Goal: Task Accomplishment & Management: Complete application form

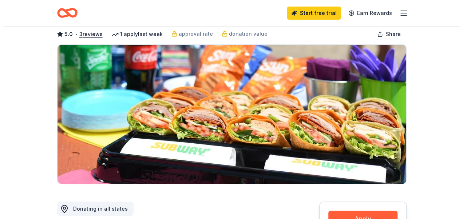
scroll to position [73, 0]
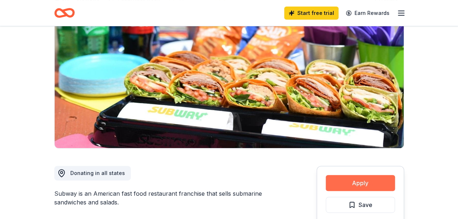
click at [353, 181] on button "Apply" at bounding box center [360, 183] width 69 height 16
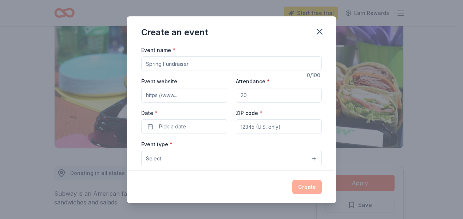
click at [197, 64] on input "Event name *" at bounding box center [231, 63] width 181 height 15
paste input "I hope your weekend is going well. On behalf of Lendmark Financial Services’ Ve…"
type input "I hope your weekend is going well. On behalf of Lendmark Financial Services’ Ve…"
drag, startPoint x: 313, startPoint y: 63, endPoint x: 128, endPoint y: 64, distance: 184.7
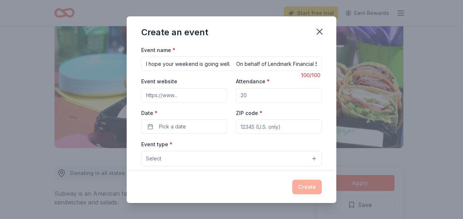
click at [128, 64] on div "Event name * I hope your weekend is going well. On behalf of Lendmark Financial…" at bounding box center [232, 109] width 210 height 126
click at [217, 64] on input "Lendmark Financial Services Military Employee Resource Group (USO" at bounding box center [231, 63] width 181 height 15
click at [259, 65] on input "Lendmark Financial Services Military Employee Resource Group (USO" at bounding box center [231, 63] width 181 height 15
click at [236, 63] on input "Lendmark Financial Services Military Employee Resource Group (USO" at bounding box center [231, 63] width 181 height 15
drag, startPoint x: 236, startPoint y: 63, endPoint x: 299, endPoint y: 65, distance: 62.7
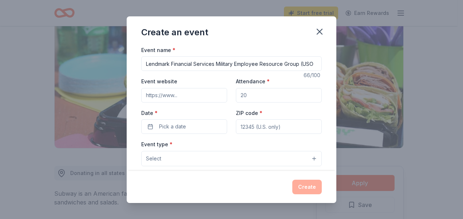
click at [299, 65] on input "Lendmark Financial Services Military Employee Resource Group (USO" at bounding box center [231, 63] width 181 height 15
click at [306, 66] on input "Lendmark Financial Services Donation Request on behalf of USO" at bounding box center [231, 63] width 181 height 15
paste input "501(c)(3"
click at [235, 63] on input "Lendmark Financial Services Donation Request on behalf of USO 501(c)(3); Hartsf…" at bounding box center [231, 63] width 181 height 15
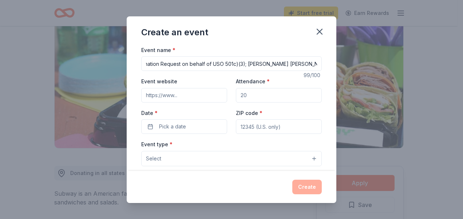
scroll to position [0, 77]
click at [240, 64] on input "Lendmark Financial Services Donation Request on behalf of USO 501c)(3); Hartsfi…" at bounding box center [231, 63] width 181 height 15
click at [241, 64] on input "Lendmark Financial Services Donation Request on behalf of USO 501c)(3); Hartsfi…" at bounding box center [231, 63] width 181 height 15
click at [246, 63] on input "Lendmark Financial Services Donation Request on behalf of USO 501c3); Hartsfiel…" at bounding box center [231, 63] width 181 height 15
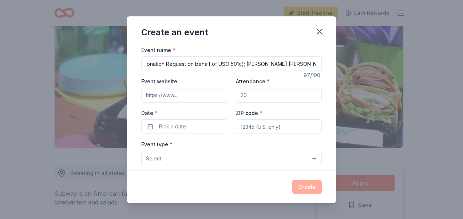
scroll to position [0, 70]
click at [311, 64] on input "Lendmark Financial Services Donation Request on behalf of USO 501c3); Hartsfiel…" at bounding box center [231, 63] width 181 height 15
click at [304, 65] on input "Lendmark Financial Services Donation Request on behalf of USO 501c3); Hartsfiel…" at bounding box center [231, 63] width 181 height 15
drag, startPoint x: 216, startPoint y: 64, endPoint x: 237, endPoint y: 63, distance: 20.4
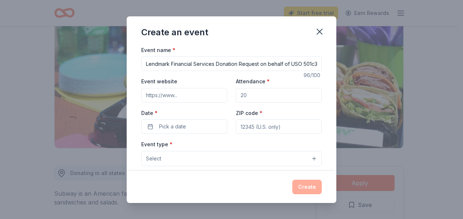
click at [237, 63] on input "Lendmark Financial Services Donation Request on behalf of USO 501c3); Hartsfiel…" at bounding box center [231, 63] width 181 height 15
type input "Lendmark Financial Services Donation Request on behalf of USO 501c3); Hartsfiel…"
click at [169, 95] on input "Event website" at bounding box center [184, 95] width 86 height 15
click at [157, 94] on input "Event website" at bounding box center [184, 95] width 86 height 15
paste input "https://georgia.uso.org/"
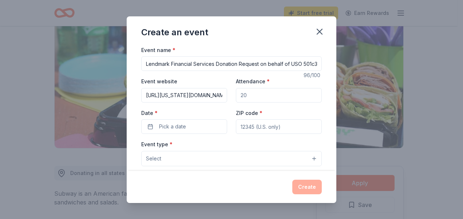
type input "https://georgia.uso.org/"
click at [245, 96] on input "Attendance *" at bounding box center [279, 95] width 86 height 15
drag, startPoint x: 245, startPoint y: 96, endPoint x: 236, endPoint y: 95, distance: 8.8
click at [236, 95] on input "Attendance *" at bounding box center [279, 95] width 86 height 15
type input "7"
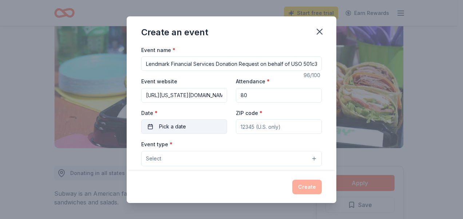
type input "80"
click at [177, 127] on span "Pick a date" at bounding box center [172, 126] width 27 height 9
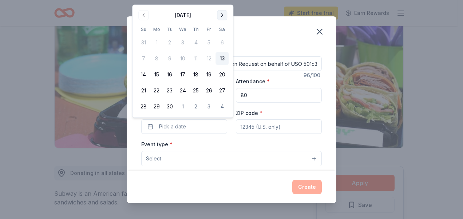
click at [222, 14] on button "Go to next month" at bounding box center [222, 15] width 10 height 10
click at [183, 58] on button "8" at bounding box center [182, 58] width 13 height 13
click at [259, 126] on input "ZIP code *" at bounding box center [279, 126] width 86 height 15
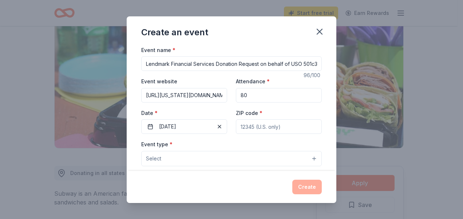
click at [239, 126] on input "ZIP code *" at bounding box center [279, 126] width 86 height 15
click at [176, 156] on button "Select" at bounding box center [231, 158] width 181 height 15
click at [162, 159] on button "Select" at bounding box center [231, 158] width 181 height 15
click at [308, 157] on button "Select" at bounding box center [231, 158] width 181 height 15
click at [257, 126] on div "Event name * Lendmark Financial Services Donation Request on behalf of USO 501c…" at bounding box center [231, 214] width 181 height 337
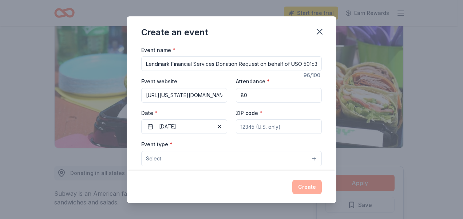
click at [259, 126] on input "ZIP code *" at bounding box center [279, 126] width 86 height 15
type input "30320"
click at [152, 156] on span "Select" at bounding box center [153, 158] width 15 height 9
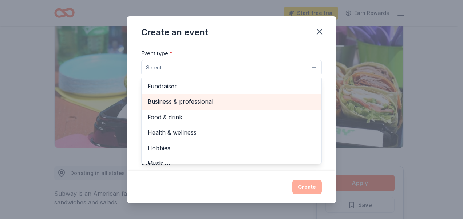
scroll to position [80, 0]
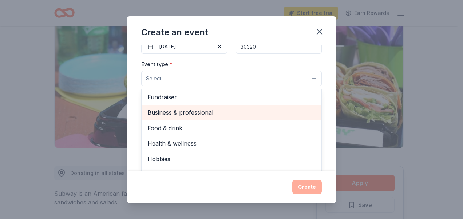
click at [174, 113] on span "Business & professional" at bounding box center [232, 112] width 168 height 9
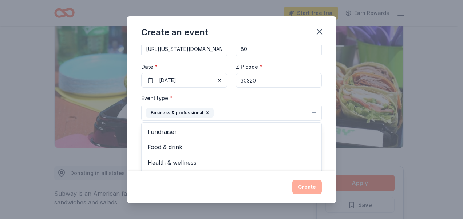
scroll to position [44, 0]
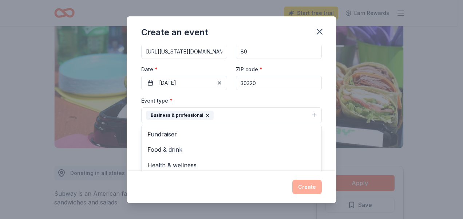
click at [221, 115] on button "Business & professional" at bounding box center [231, 115] width 181 height 16
click at [308, 145] on button "Select" at bounding box center [231, 147] width 181 height 15
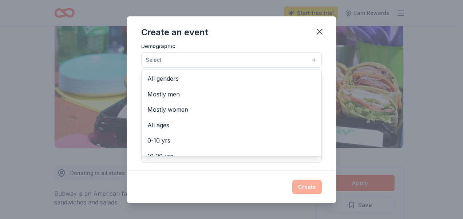
scroll to position [142, 0]
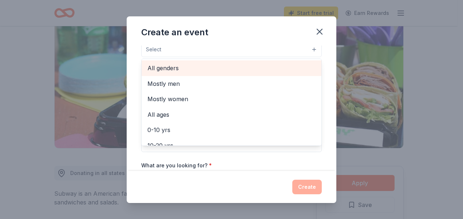
click at [171, 65] on span "All genders" at bounding box center [232, 67] width 168 height 9
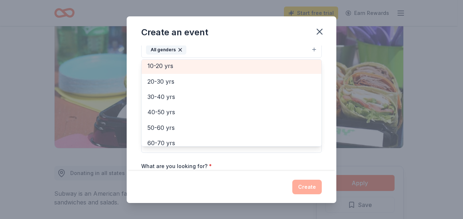
scroll to position [63, 0]
click at [172, 65] on span "10-20 yrs" at bounding box center [232, 67] width 168 height 9
click at [172, 66] on span "20-30 yrs" at bounding box center [232, 67] width 168 height 9
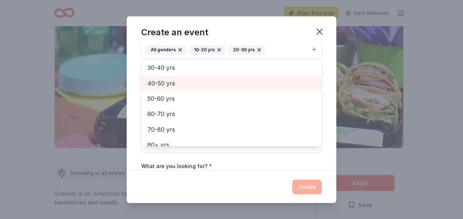
click at [169, 80] on span "40-50 yrs" at bounding box center [232, 83] width 168 height 9
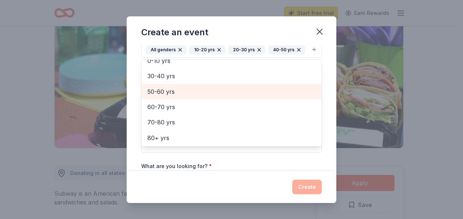
click at [170, 90] on span "50-60 yrs" at bounding box center [232, 91] width 168 height 9
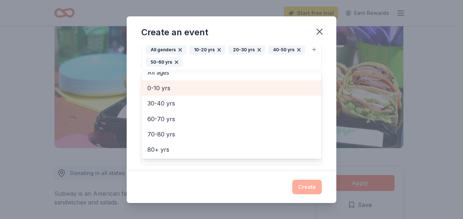
scroll to position [39, 0]
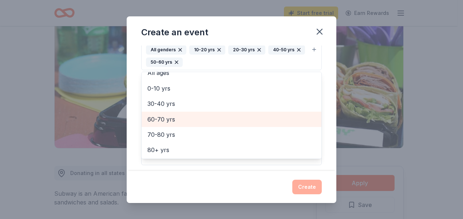
click at [163, 115] on span "60-70 yrs" at bounding box center [232, 119] width 168 height 9
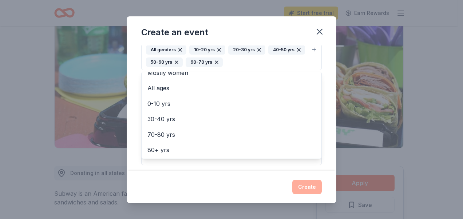
scroll to position [24, 0]
click at [324, 118] on div "Event name * Lendmark Financial Services Donation Request on behalf of USO 501c…" at bounding box center [232, 109] width 210 height 126
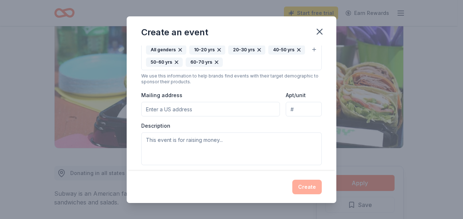
scroll to position [138, 0]
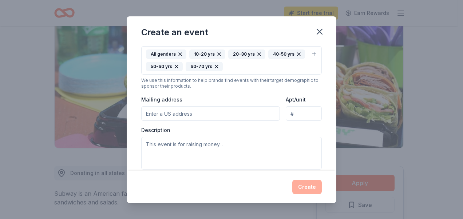
click at [187, 113] on input "Mailing address" at bounding box center [210, 113] width 139 height 15
click at [191, 96] on div "Mailing address" at bounding box center [210, 108] width 139 height 26
click at [156, 112] on input "Mailing address" at bounding box center [210, 113] width 139 height 15
paste input "6000 N Terminal Pkwy #320, Atlanta, GA 30320"
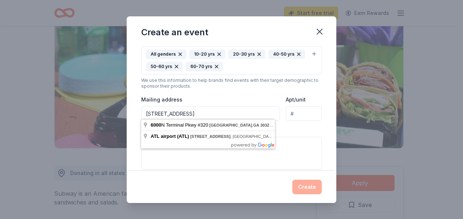
type input "6000 N Terminal Pkwy #320, Atlanta, GA 30320"
click at [199, 97] on div "Mailing address 6000 N Terminal Pkwy #320, Atlanta, GA 30320" at bounding box center [210, 108] width 139 height 26
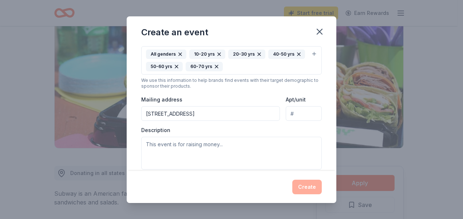
click at [192, 95] on div "Mailing address 6000 N Terminal Pkwy #320, Atlanta, GA 30320" at bounding box center [210, 108] width 139 height 26
click at [289, 111] on input "Apt/unit" at bounding box center [304, 113] width 36 height 15
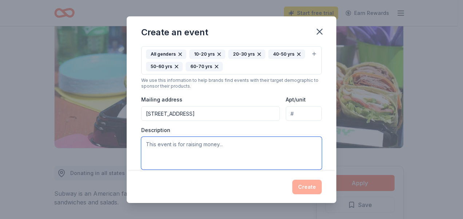
click at [147, 143] on textarea at bounding box center [231, 153] width 181 height 33
click at [149, 142] on textarea at bounding box center [231, 153] width 181 height 33
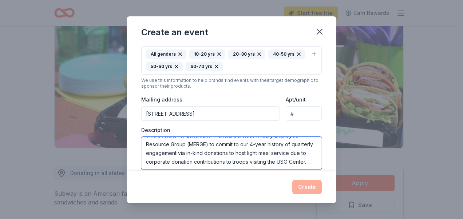
scroll to position [31, 0]
paste textarea "On behalf of Lendmark Financial Services’ Veterans Integration Program (VIP) an…"
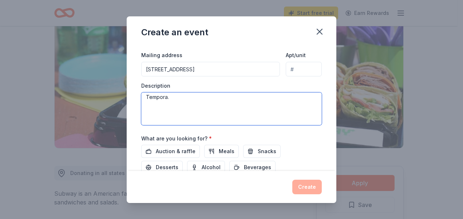
scroll to position [89, 0]
drag, startPoint x: 152, startPoint y: 107, endPoint x: 183, endPoint y: 101, distance: 32.4
click at [183, 101] on textarea at bounding box center [231, 109] width 181 height 33
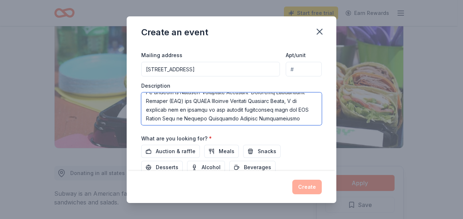
scroll to position [58, 0]
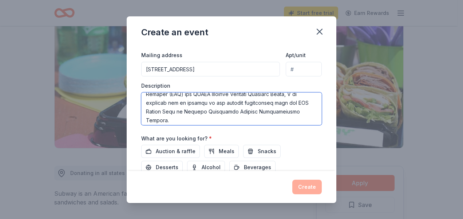
click at [296, 101] on textarea at bounding box center [231, 109] width 181 height 33
click at [184, 110] on textarea at bounding box center [231, 109] width 181 height 33
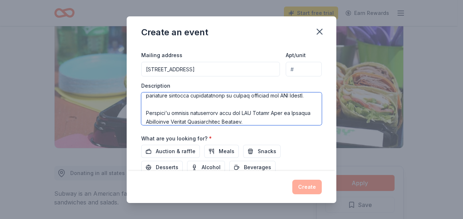
scroll to position [45, 0]
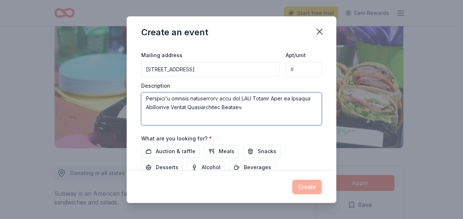
click at [267, 113] on textarea at bounding box center [231, 109] width 181 height 33
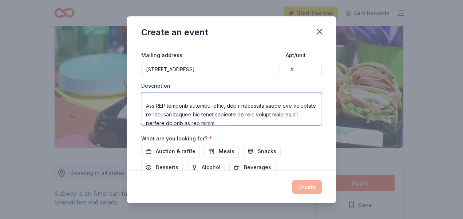
scroll to position [103, 0]
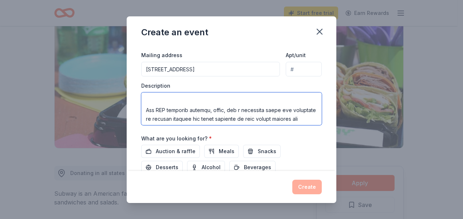
click at [157, 112] on textarea at bounding box center [231, 109] width 181 height 33
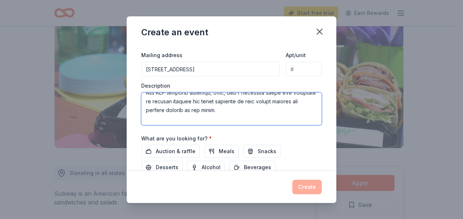
scroll to position [95, 0]
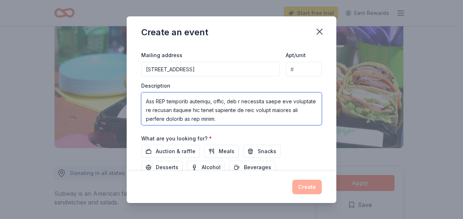
drag, startPoint x: 154, startPoint y: 117, endPoint x: 146, endPoint y: 116, distance: 7.4
click at [146, 116] on textarea at bounding box center [231, 109] width 181 height 33
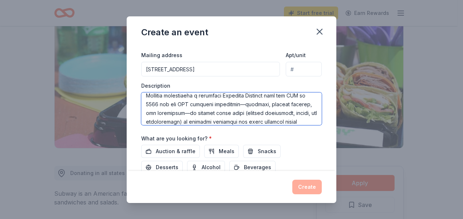
scroll to position [144, 0]
drag, startPoint x: 231, startPoint y: 111, endPoint x: 184, endPoint y: 116, distance: 47.2
click at [184, 116] on textarea at bounding box center [231, 109] width 181 height 33
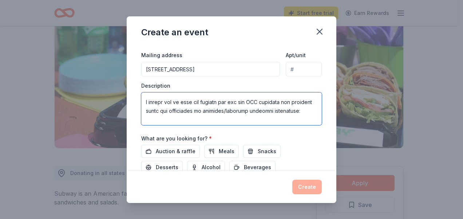
scroll to position [188, 0]
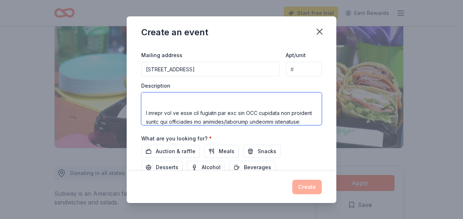
click at [152, 118] on textarea at bounding box center [231, 109] width 181 height 33
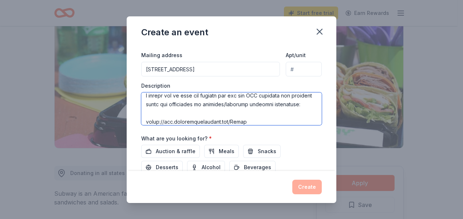
drag, startPoint x: 144, startPoint y: 110, endPoint x: 286, endPoint y: 117, distance: 141.9
click at [286, 117] on textarea at bounding box center [231, 109] width 181 height 33
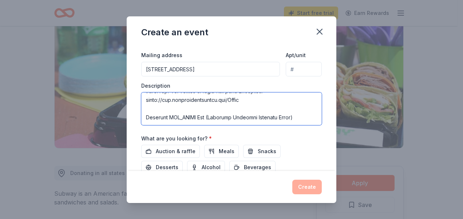
scroll to position [210, 0]
click at [305, 117] on textarea at bounding box center [231, 109] width 181 height 33
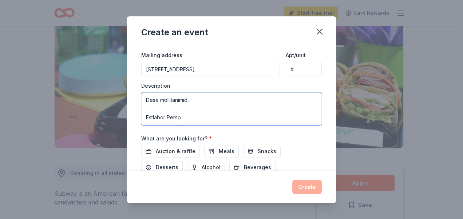
scroll to position [232, 0]
click at [150, 117] on textarea at bounding box center [231, 109] width 181 height 33
paste textarea "Paulette James avp, hr program manager C (404) 858-6288 1735 N. Brown Rd., Ste.…"
click at [152, 107] on textarea at bounding box center [231, 109] width 181 height 33
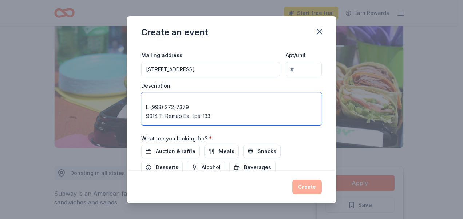
click at [148, 105] on textarea at bounding box center [231, 109] width 181 height 33
drag, startPoint x: 146, startPoint y: 104, endPoint x: 154, endPoint y: 104, distance: 8.0
click at [154, 104] on textarea at bounding box center [231, 109] width 181 height 33
drag, startPoint x: 158, startPoint y: 106, endPoint x: 160, endPoint y: 110, distance: 4.6
click at [163, 106] on textarea at bounding box center [231, 109] width 181 height 33
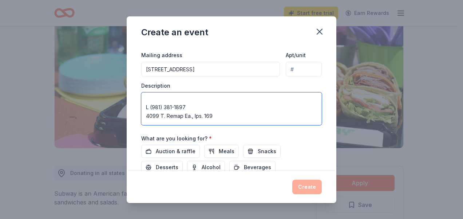
click at [169, 106] on textarea at bounding box center [231, 109] width 181 height 33
click at [193, 103] on textarea at bounding box center [231, 109] width 181 height 33
click at [157, 115] on textarea at bounding box center [231, 109] width 181 height 33
click at [153, 110] on textarea at bounding box center [231, 109] width 181 height 33
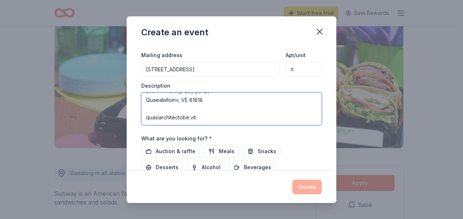
click at [154, 116] on textarea at bounding box center [231, 109] width 181 height 33
type textarea "This event is for Lendmark Financial Services Military Employee Resource Group …"
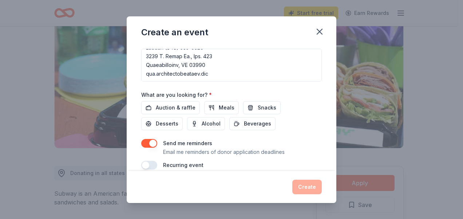
scroll to position [234, 0]
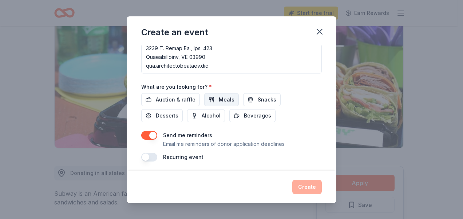
click at [226, 99] on span "Meals" at bounding box center [227, 99] width 16 height 9
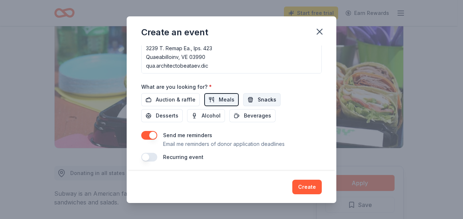
click at [252, 97] on button "Snacks" at bounding box center [262, 99] width 38 height 13
click at [169, 111] on span "Desserts" at bounding box center [167, 115] width 23 height 9
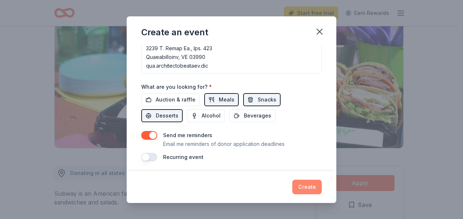
click at [300, 183] on button "Create" at bounding box center [308, 187] width 30 height 15
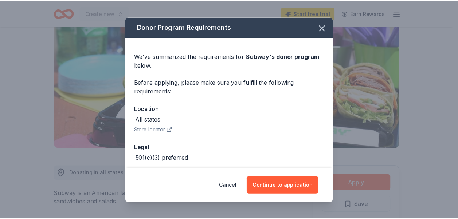
scroll to position [23, 0]
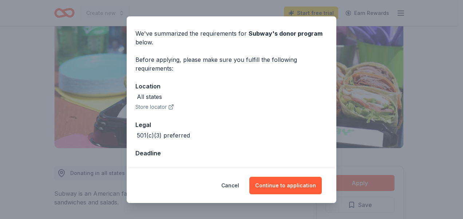
click at [158, 153] on div "Deadline" at bounding box center [232, 153] width 192 height 9
click at [281, 181] on button "Continue to application" at bounding box center [286, 185] width 72 height 17
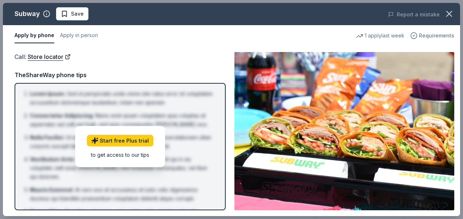
click at [435, 34] on span "Requirements" at bounding box center [436, 35] width 35 height 9
click at [186, 45] on div "Apply by phone Apply in person 1 apply last week Requirements" at bounding box center [232, 35] width 458 height 21
click at [65, 14] on span "Save" at bounding box center [72, 13] width 23 height 9
click at [449, 17] on icon "button" at bounding box center [449, 14] width 10 height 10
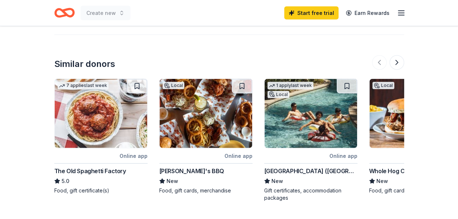
scroll to position [838, 0]
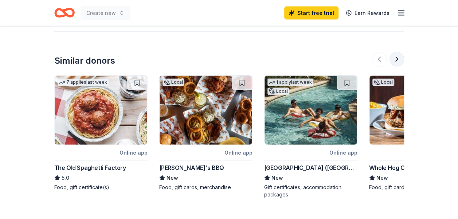
click at [397, 60] on button at bounding box center [396, 59] width 15 height 15
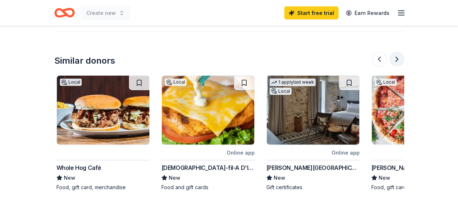
scroll to position [0, 315]
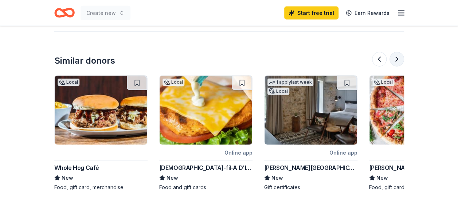
click at [397, 60] on button at bounding box center [396, 59] width 15 height 15
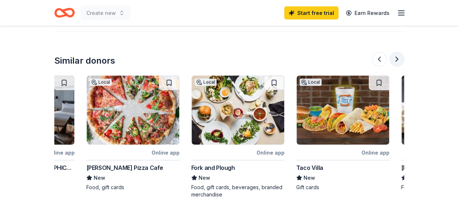
scroll to position [0, 630]
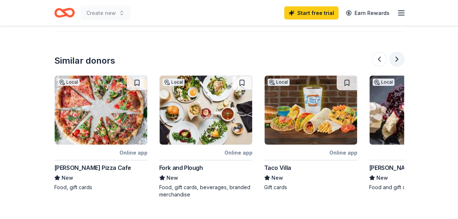
click at [397, 60] on button at bounding box center [396, 59] width 15 height 15
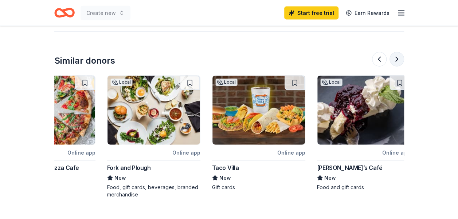
scroll to position [0, 688]
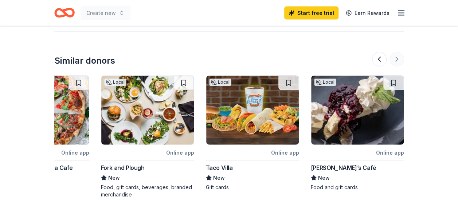
click at [397, 60] on div at bounding box center [388, 59] width 32 height 15
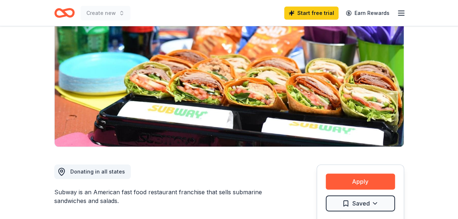
scroll to position [0, 0]
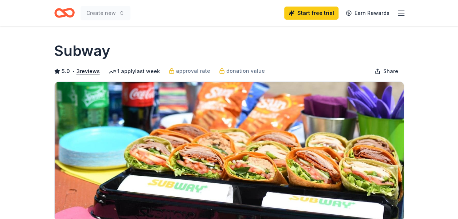
click at [400, 13] on line "button" at bounding box center [401, 13] width 6 height 0
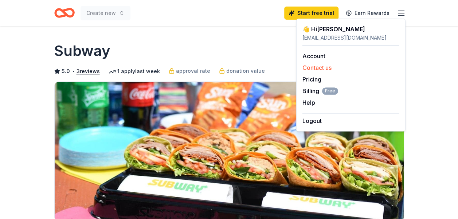
click at [325, 69] on button "Contact us" at bounding box center [316, 67] width 29 height 9
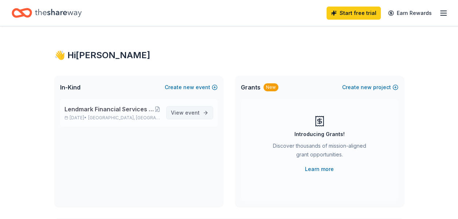
click at [182, 111] on span "View event" at bounding box center [185, 113] width 29 height 9
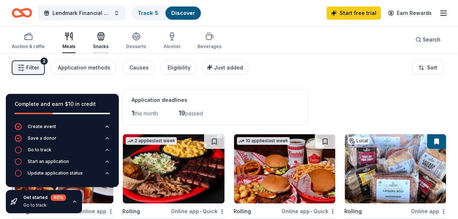
click at [102, 42] on div "Snacks" at bounding box center [101, 40] width 16 height 17
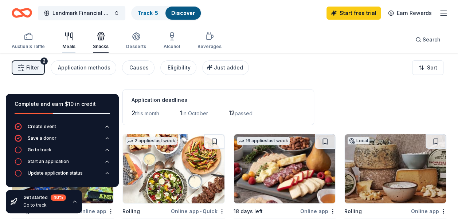
click at [68, 42] on div "Meals" at bounding box center [68, 40] width 13 height 17
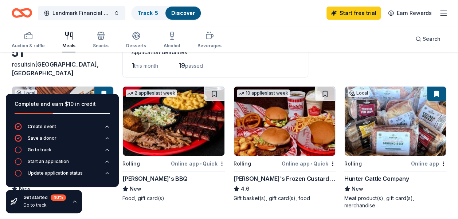
scroll to position [36, 0]
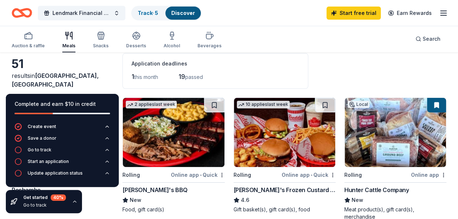
click at [200, 156] on img at bounding box center [173, 132] width 101 height 69
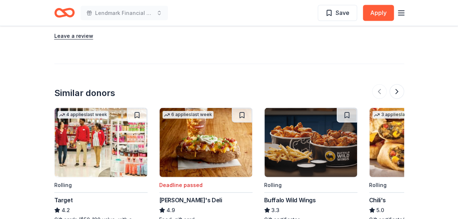
scroll to position [729, 0]
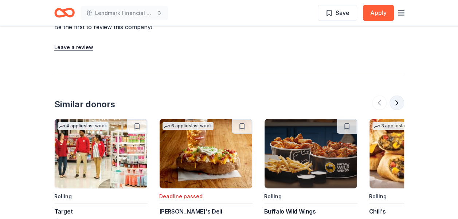
click at [395, 96] on button at bounding box center [396, 103] width 15 height 15
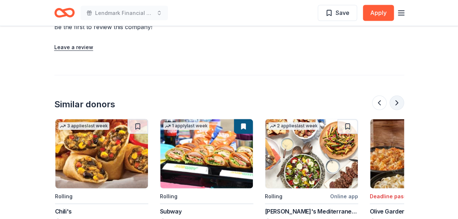
scroll to position [0, 315]
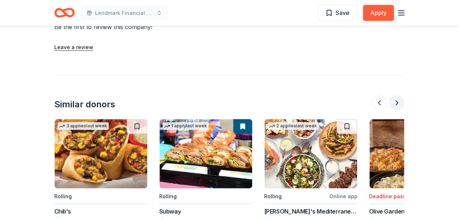
click at [397, 96] on button at bounding box center [396, 103] width 15 height 15
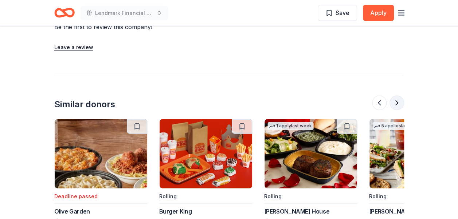
scroll to position [765, 0]
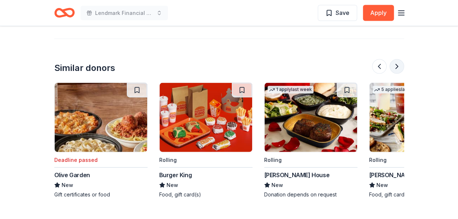
click at [395, 59] on button at bounding box center [396, 66] width 15 height 15
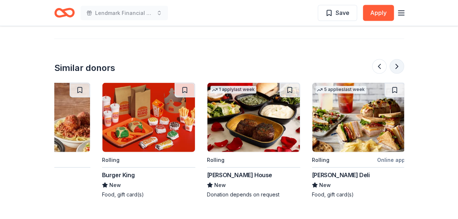
scroll to position [0, 688]
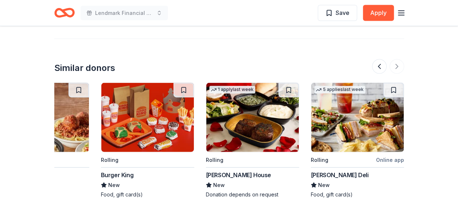
click at [385, 156] on div "Online app" at bounding box center [390, 160] width 28 height 9
click at [379, 59] on button at bounding box center [379, 66] width 15 height 15
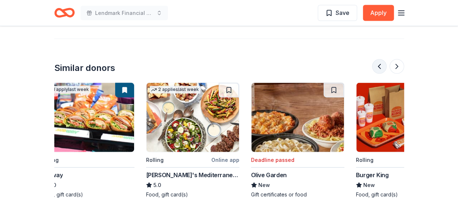
scroll to position [0, 420]
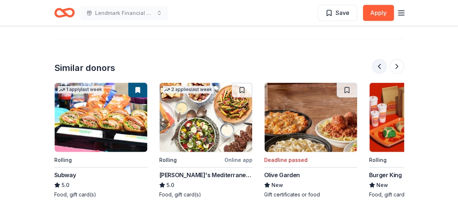
click at [379, 59] on button at bounding box center [379, 66] width 15 height 15
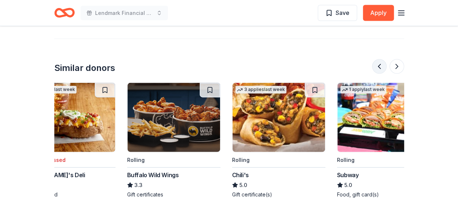
scroll to position [0, 105]
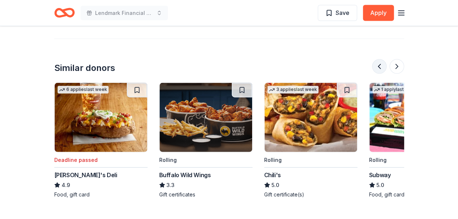
click at [379, 59] on button at bounding box center [379, 66] width 15 height 15
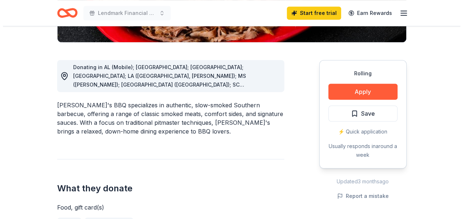
scroll to position [182, 0]
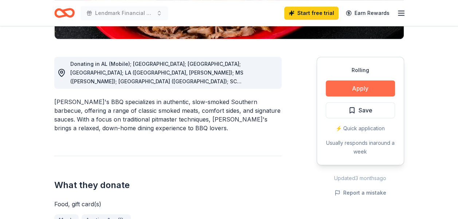
click at [358, 86] on button "Apply" at bounding box center [360, 89] width 69 height 16
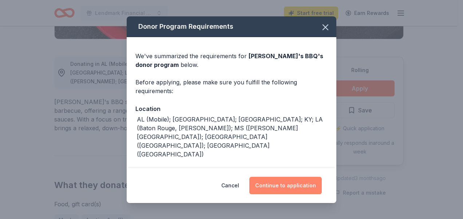
click at [289, 184] on button "Continue to application" at bounding box center [286, 185] width 72 height 17
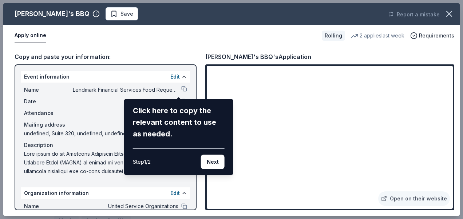
click at [237, 157] on div "Sonny's BBQ Save Report a mistake Apply online Rolling 2 applies last week Requ…" at bounding box center [232, 109] width 458 height 213
click at [215, 161] on button "Next" at bounding box center [213, 162] width 24 height 15
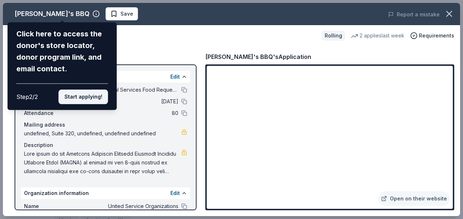
click at [82, 98] on button "Start applying!" at bounding box center [84, 97] width 50 height 15
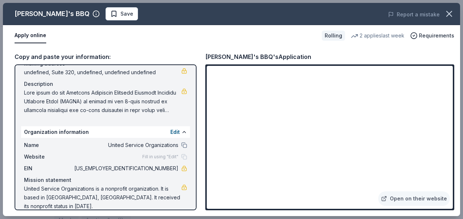
scroll to position [62, 0]
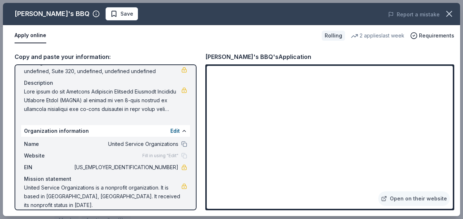
click at [27, 93] on span at bounding box center [102, 100] width 157 height 26
drag, startPoint x: 23, startPoint y: 91, endPoint x: 110, endPoint y: 98, distance: 87.7
click at [110, 98] on div "Name Lendmark Financial Services Food Request (on behalf of USO 501c3); Hartsfi…" at bounding box center [105, 68] width 169 height 96
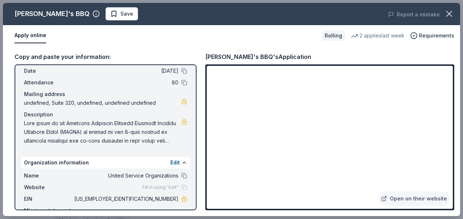
scroll to position [0, 0]
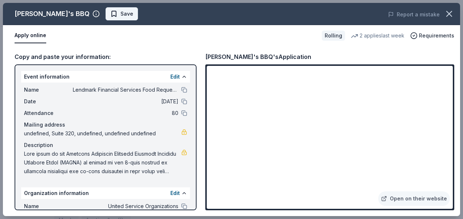
click at [110, 13] on span "Save" at bounding box center [121, 13] width 23 height 9
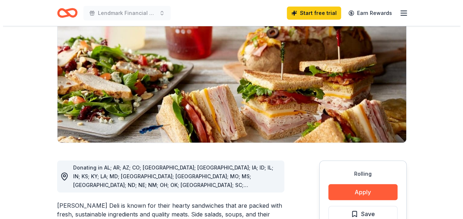
scroll to position [73, 0]
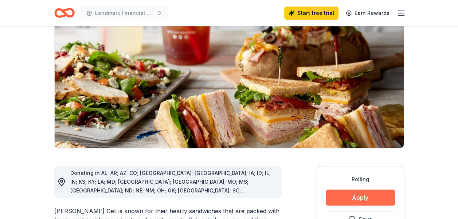
click at [347, 198] on button "Apply" at bounding box center [360, 198] width 69 height 16
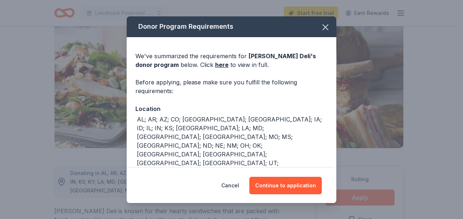
scroll to position [0, 0]
click at [215, 63] on link "here" at bounding box center [221, 64] width 13 height 9
click at [324, 27] on icon "button" at bounding box center [326, 27] width 10 height 10
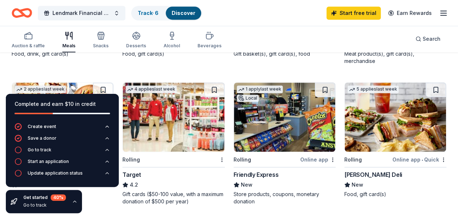
scroll to position [182, 0]
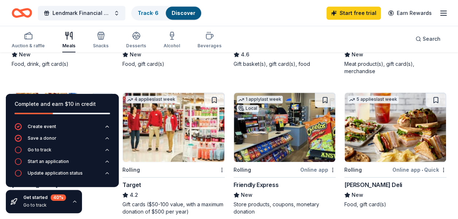
click at [434, 93] on button at bounding box center [436, 100] width 20 height 15
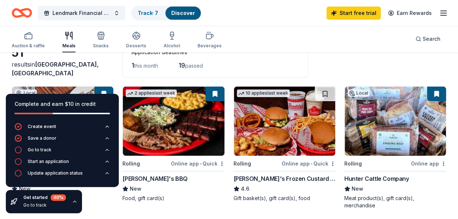
scroll to position [36, 0]
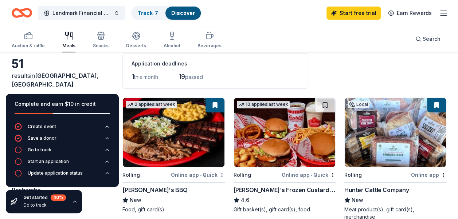
click at [216, 103] on button at bounding box center [214, 105] width 19 height 15
click at [214, 105] on button at bounding box center [214, 105] width 19 height 15
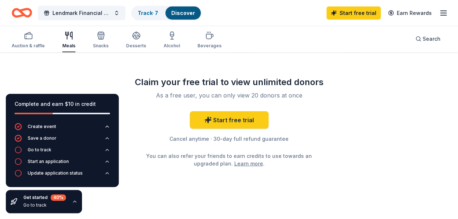
scroll to position [887, 0]
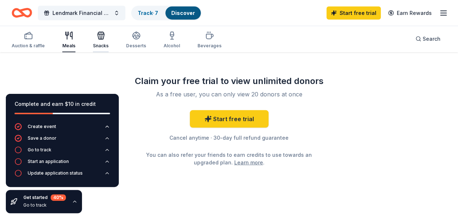
click at [98, 39] on icon "button" at bounding box center [101, 36] width 7 height 5
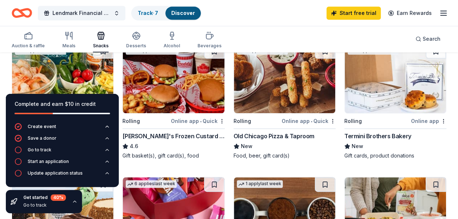
scroll to position [401, 0]
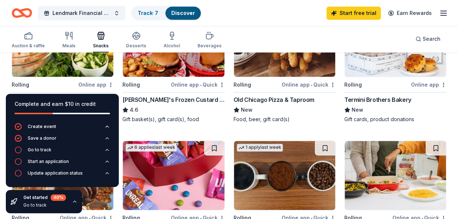
click at [103, 103] on div "Complete and earn $10 in credit" at bounding box center [62, 104] width 95 height 9
click at [74, 203] on icon "button" at bounding box center [75, 202] width 6 height 6
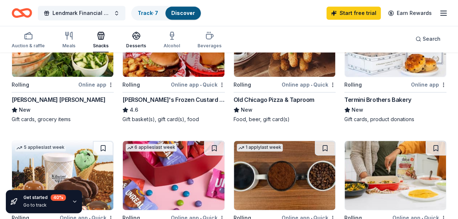
click at [132, 39] on icon "button" at bounding box center [136, 35] width 9 height 9
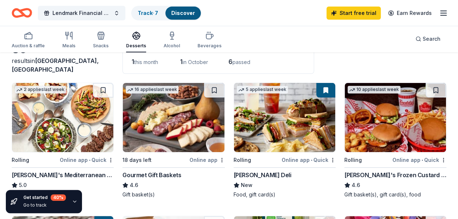
scroll to position [36, 0]
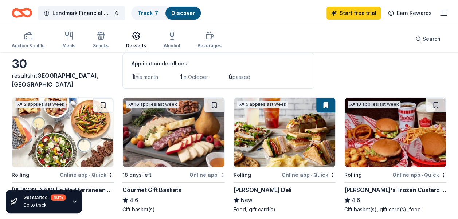
click at [75, 155] on img at bounding box center [62, 132] width 101 height 69
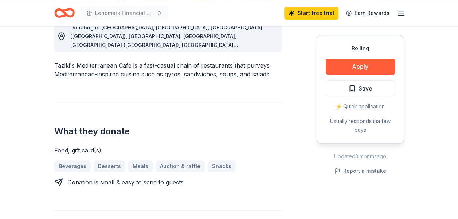
scroll to position [255, 0]
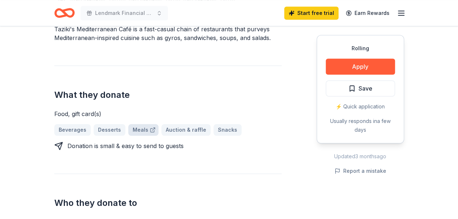
click at [134, 129] on link "Meals" at bounding box center [143, 130] width 30 height 12
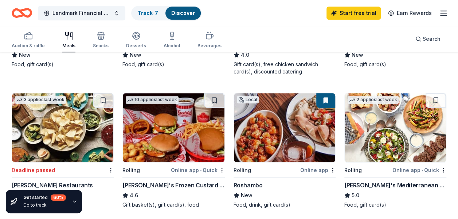
scroll to position [182, 0]
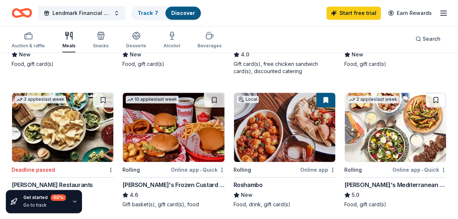
click at [395, 148] on img at bounding box center [395, 127] width 101 height 69
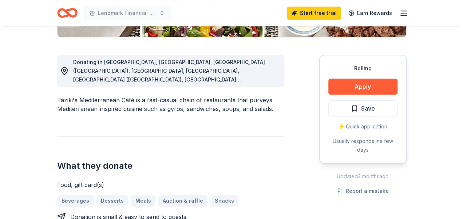
scroll to position [146, 0]
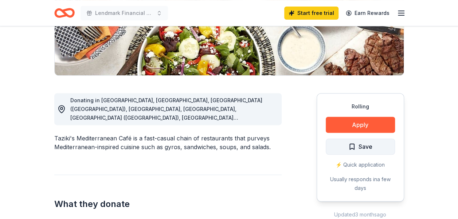
click at [356, 147] on span "Save" at bounding box center [360, 146] width 24 height 9
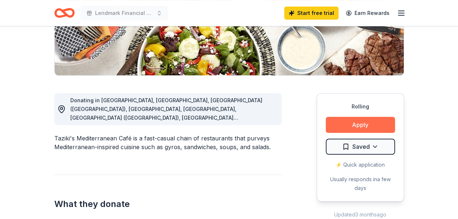
click at [356, 124] on button "Apply" at bounding box center [360, 125] width 69 height 16
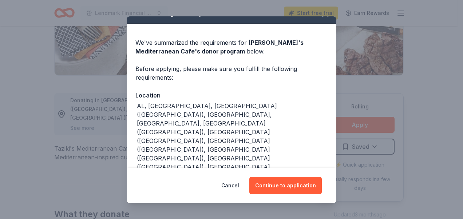
scroll to position [20, 0]
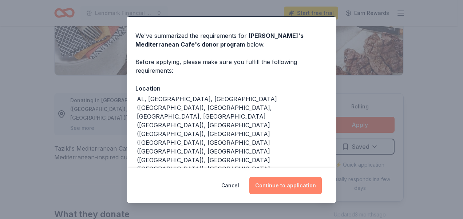
click at [296, 184] on button "Continue to application" at bounding box center [286, 185] width 72 height 17
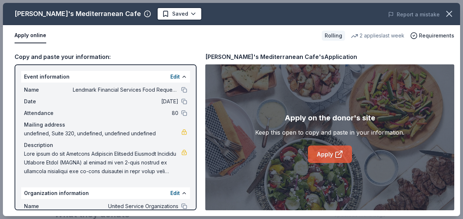
click at [340, 153] on icon at bounding box center [340, 153] width 4 height 4
